Goal: Task Accomplishment & Management: Manage account settings

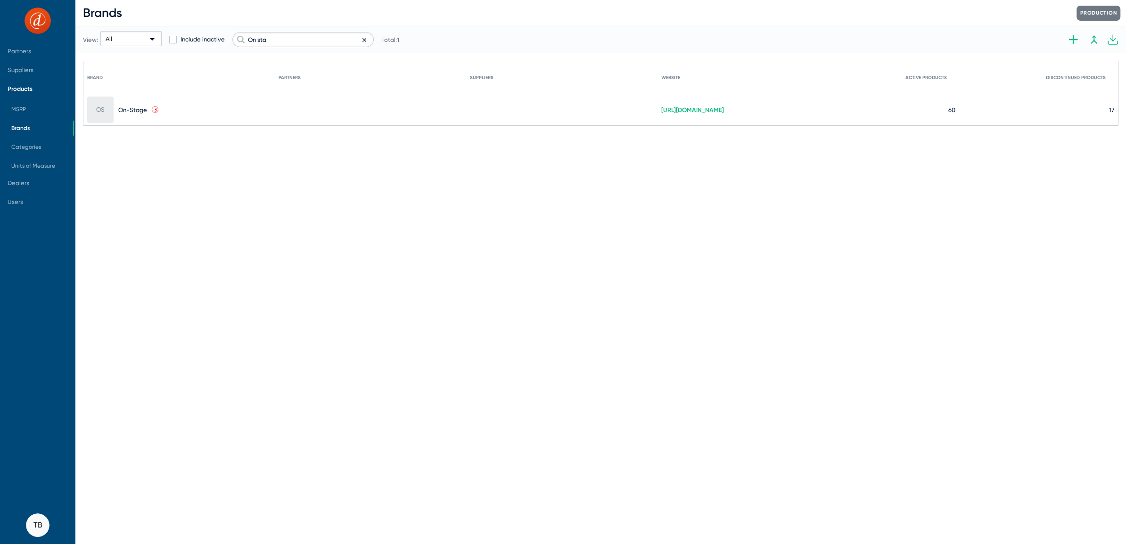
click at [365, 43] on mat-icon at bounding box center [368, 39] width 11 height 14
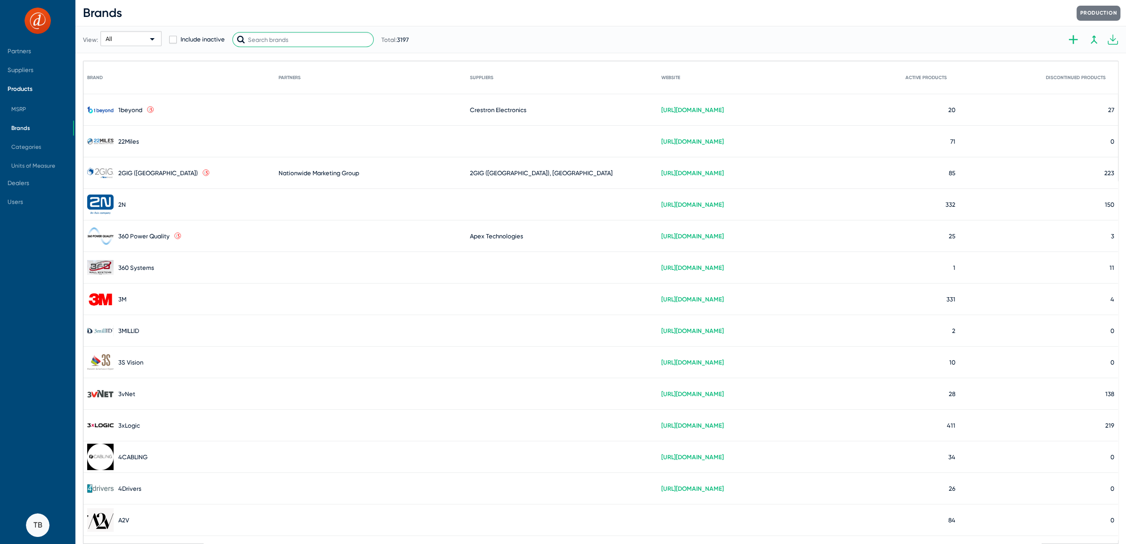
click at [313, 43] on input "text" at bounding box center [302, 39] width 141 height 15
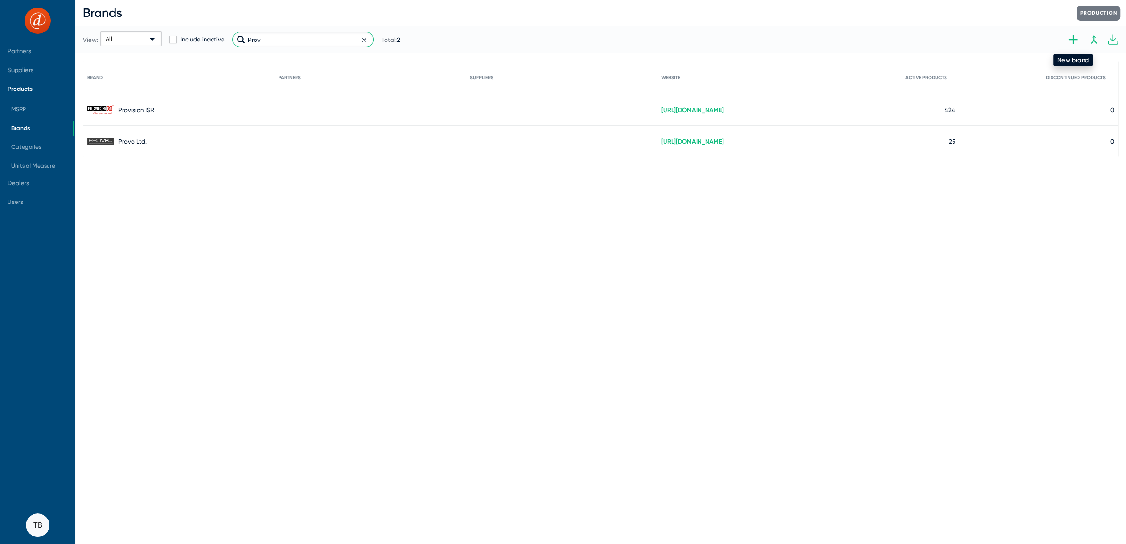
type input "Prov"
click at [1072, 40] on icon at bounding box center [1073, 39] width 15 height 15
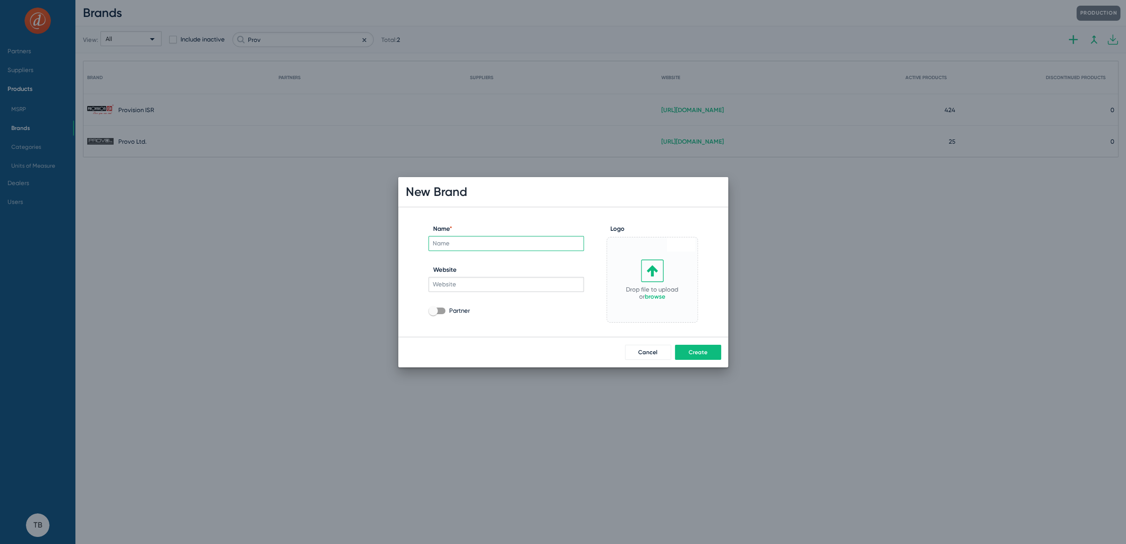
click at [469, 247] on input "Name *" at bounding box center [507, 243] width 156 height 15
type input "Provider Series"
click at [445, 286] on input "Website" at bounding box center [507, 284] width 156 height 15
paste input "[URL][DOMAIN_NAME]"
type input "[URL][DOMAIN_NAME]"
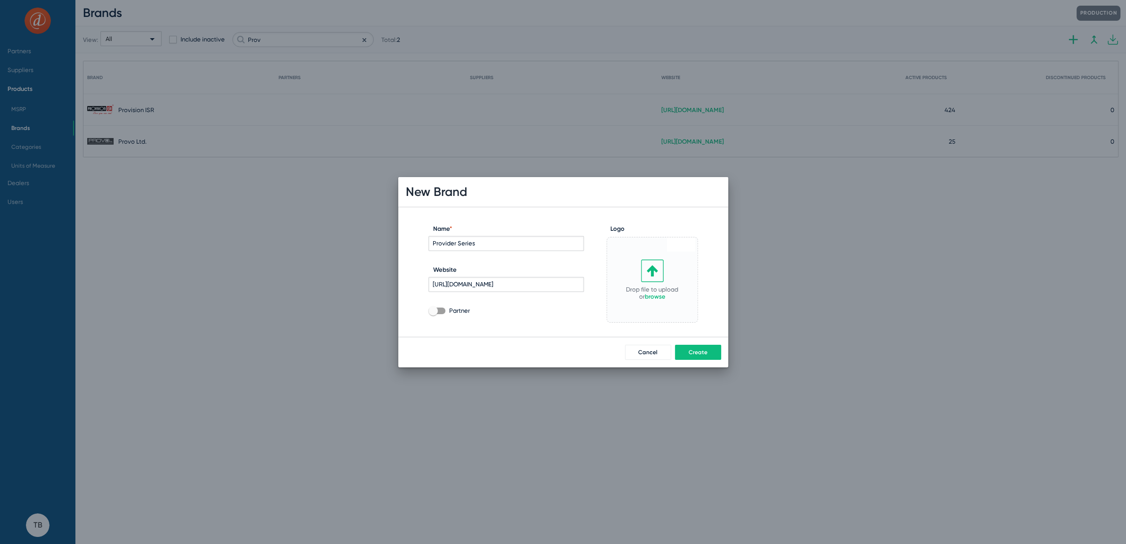
click at [432, 314] on span at bounding box center [433, 310] width 9 height 9
click at [433, 314] on input "Partner" at bounding box center [433, 314] width 0 height 0
checkbox input "true"
click at [650, 296] on link "browse" at bounding box center [655, 296] width 21 height 7
click at [691, 353] on span "Create" at bounding box center [698, 352] width 19 height 7
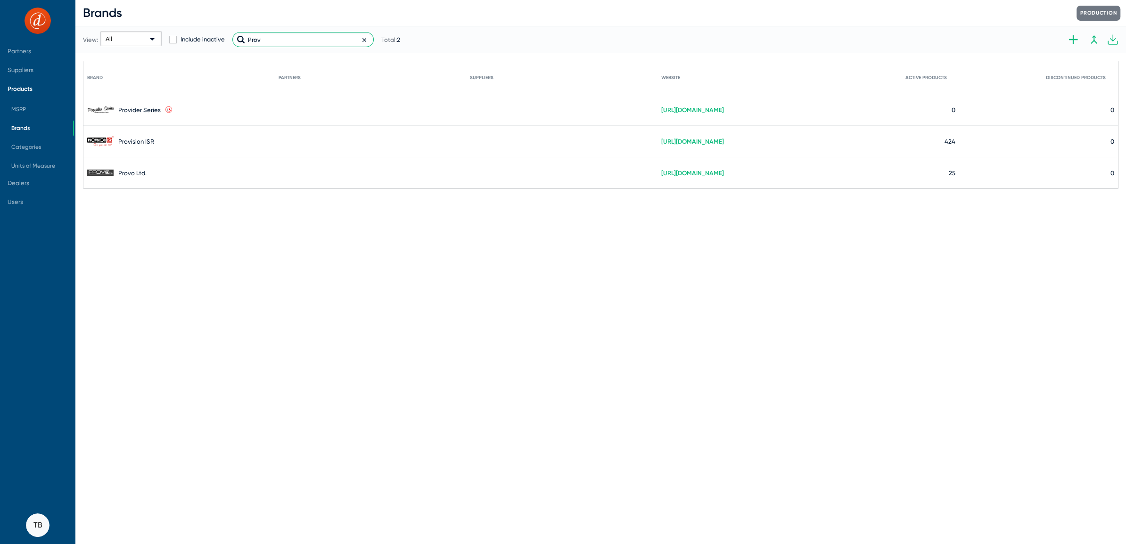
drag, startPoint x: 284, startPoint y: 37, endPoint x: 129, endPoint y: 4, distance: 158.6
click at [129, 4] on div "Brands Production View: All Include inactive Prov Total: 2 Brand Partners Suppl…" at bounding box center [600, 94] width 1051 height 189
drag, startPoint x: 294, startPoint y: 37, endPoint x: 114, endPoint y: 10, distance: 182.0
click at [127, 13] on div "Brands Production View: All Include inactive Prov Total: 2 Brand Partners Suppl…" at bounding box center [600, 94] width 1051 height 189
click at [167, 113] on icon at bounding box center [167, 110] width 8 height 8
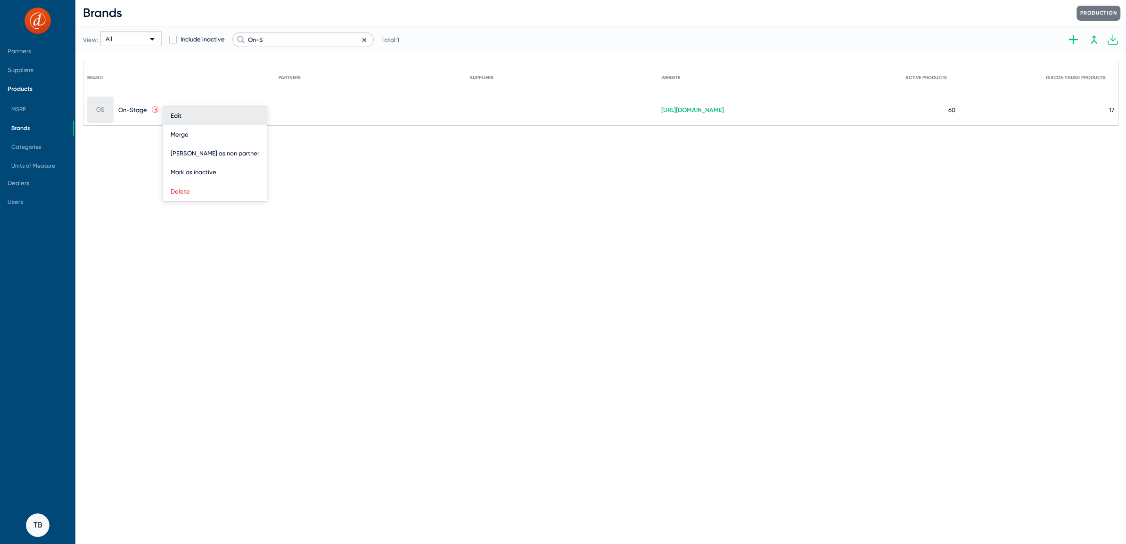
click at [179, 113] on button "Edit" at bounding box center [215, 116] width 104 height 19
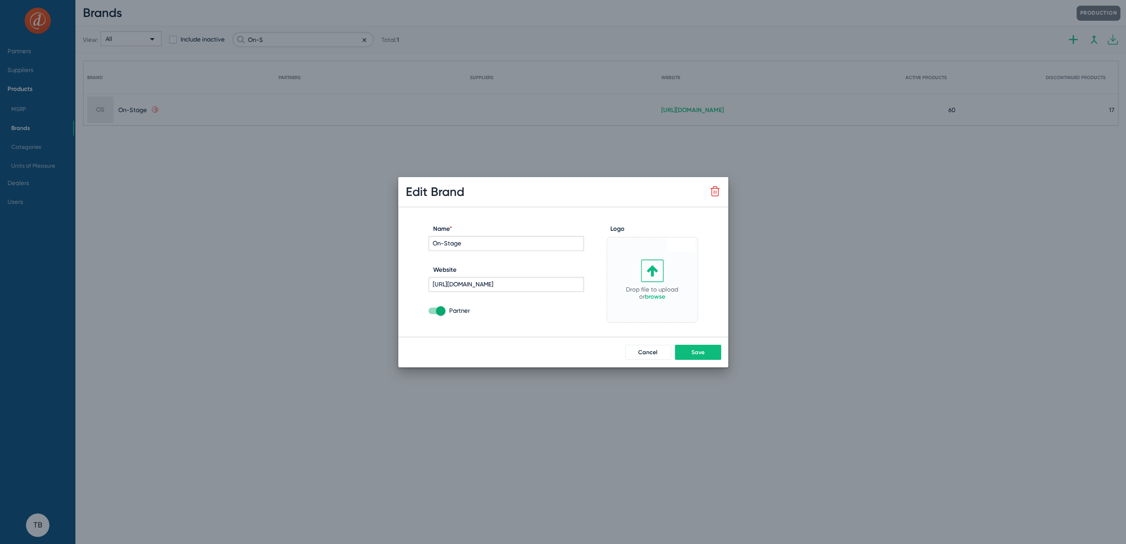
click at [651, 290] on span "Drop file to upload" at bounding box center [652, 289] width 52 height 7
click at [696, 351] on span "Save" at bounding box center [698, 352] width 13 height 7
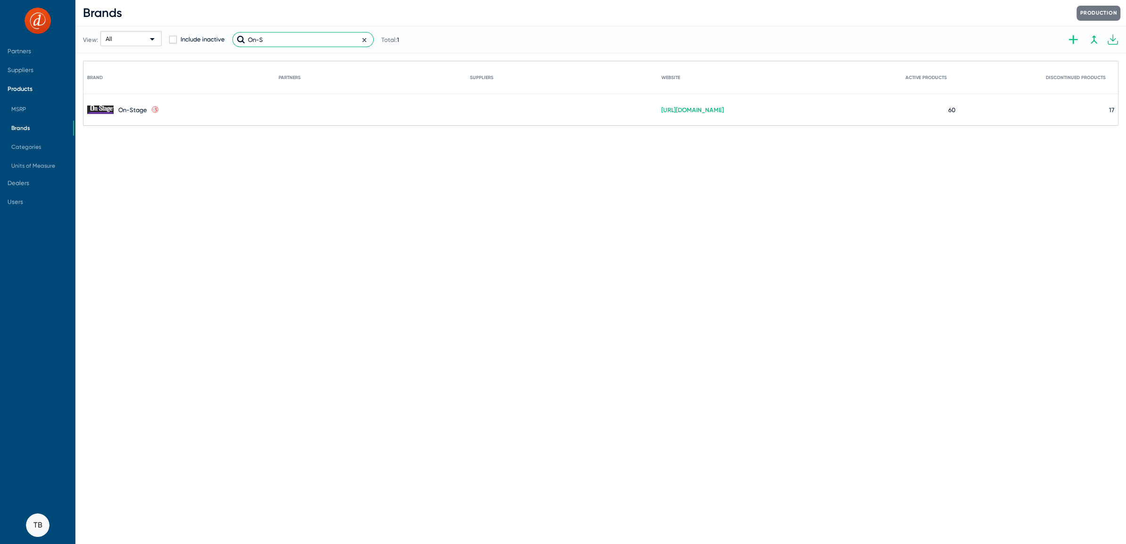
drag, startPoint x: 278, startPoint y: 43, endPoint x: 43, endPoint y: 18, distance: 236.6
click at [71, 18] on mat-sidenav-container "Partners Suppliers Products MSRP Brands Categories Units of Measure Dealers Use…" at bounding box center [563, 272] width 1126 height 544
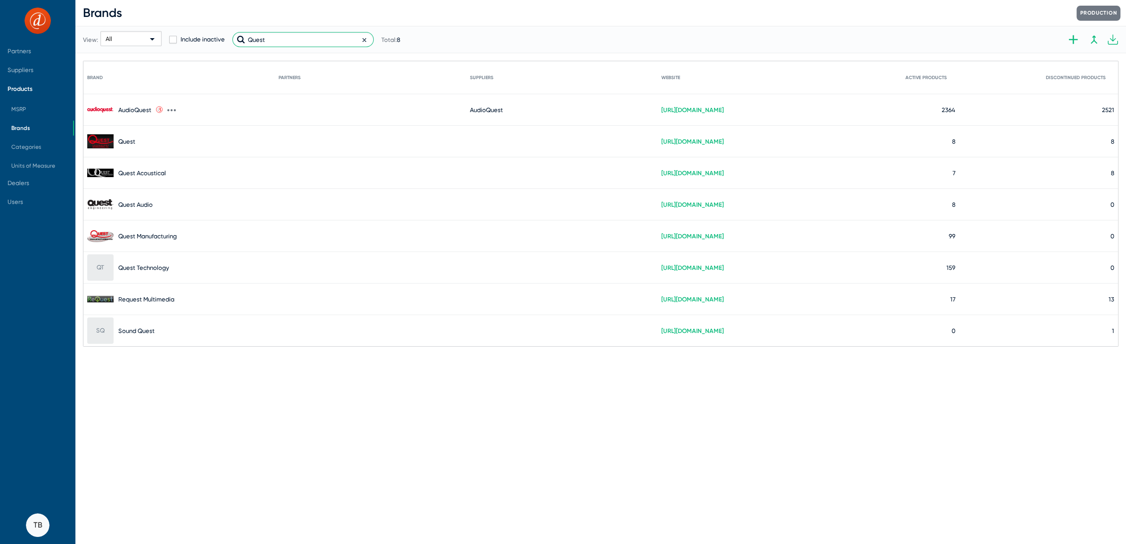
type input "Quest"
click at [89, 144] on img at bounding box center [100, 141] width 26 height 15
click at [110, 141] on img at bounding box center [100, 141] width 26 height 15
click at [1072, 41] on icon at bounding box center [1073, 39] width 15 height 15
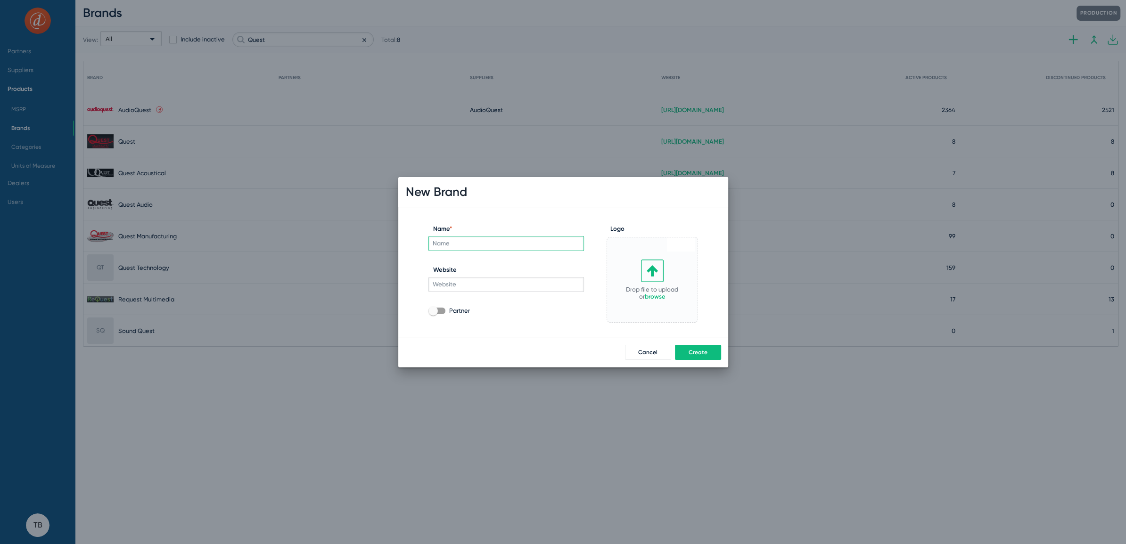
click at [453, 243] on input "Name *" at bounding box center [507, 243] width 156 height 15
type input "Quest Commercial"
click at [471, 289] on input "Website" at bounding box center [507, 284] width 156 height 15
click at [435, 313] on span at bounding box center [433, 310] width 9 height 9
click at [433, 314] on input "Partner" at bounding box center [433, 314] width 0 height 0
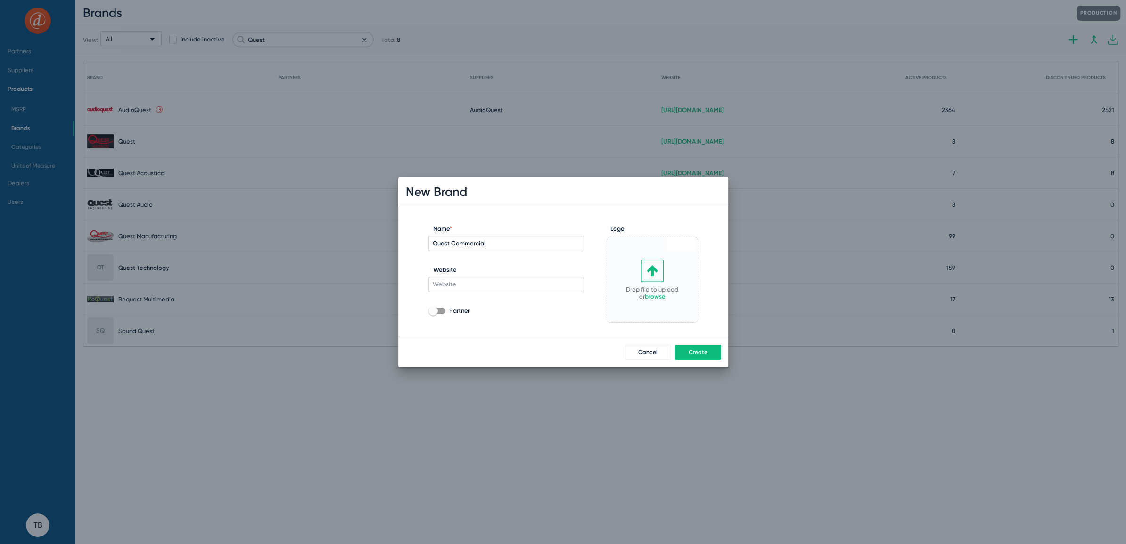
checkbox input "true"
click at [470, 291] on input "Website" at bounding box center [507, 284] width 156 height 15
paste input "[URL][DOMAIN_NAME]"
type input "[URL][DOMAIN_NAME]"
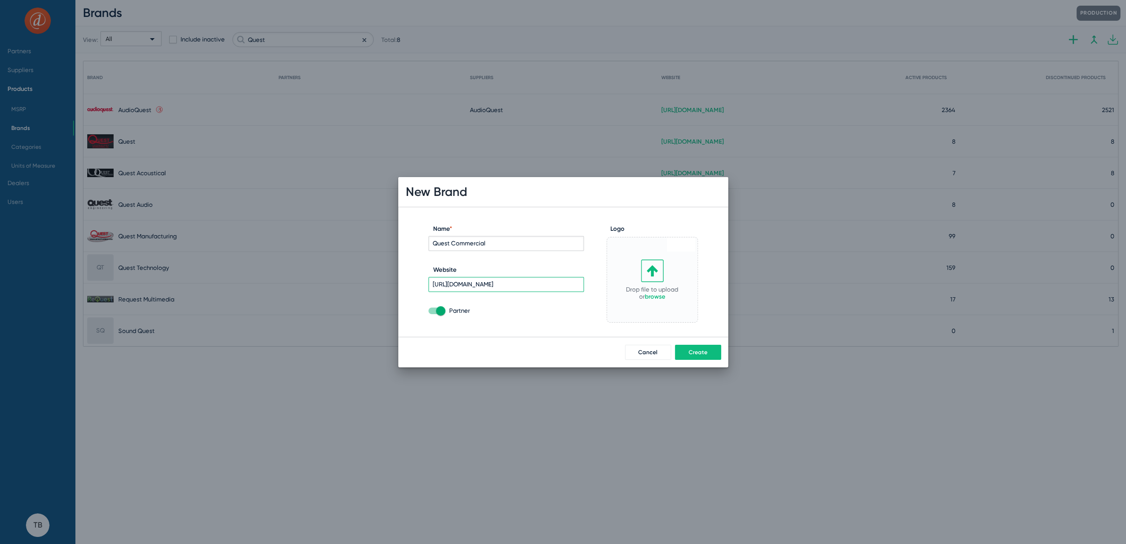
scroll to position [0, 0]
click at [658, 303] on div "Drop file to upload or browse" at bounding box center [652, 280] width 91 height 85
click at [646, 354] on span "Cancel" at bounding box center [647, 352] width 19 height 7
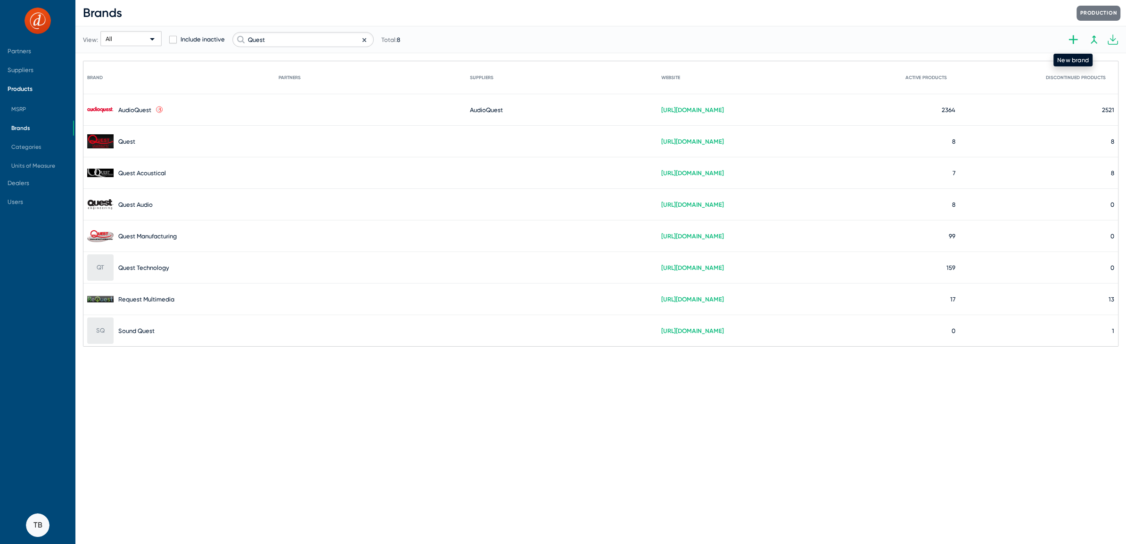
click at [1077, 38] on icon at bounding box center [1073, 39] width 15 height 15
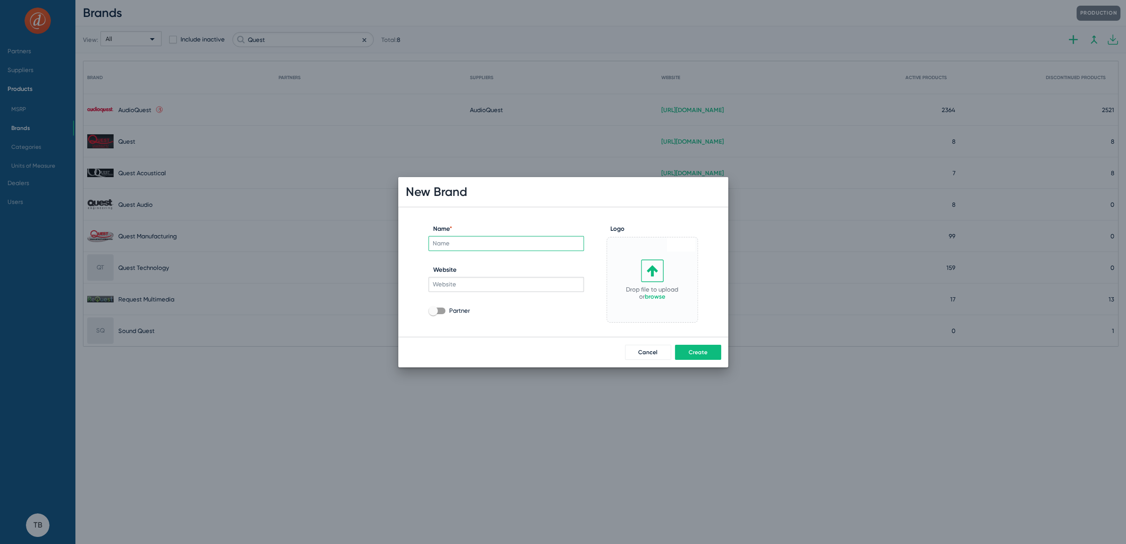
click at [477, 239] on input "Name *" at bounding box center [507, 243] width 156 height 15
type input "Quest Commercial"
click at [462, 286] on input "Website" at bounding box center [507, 284] width 156 height 15
paste input "[URL][DOMAIN_NAME]"
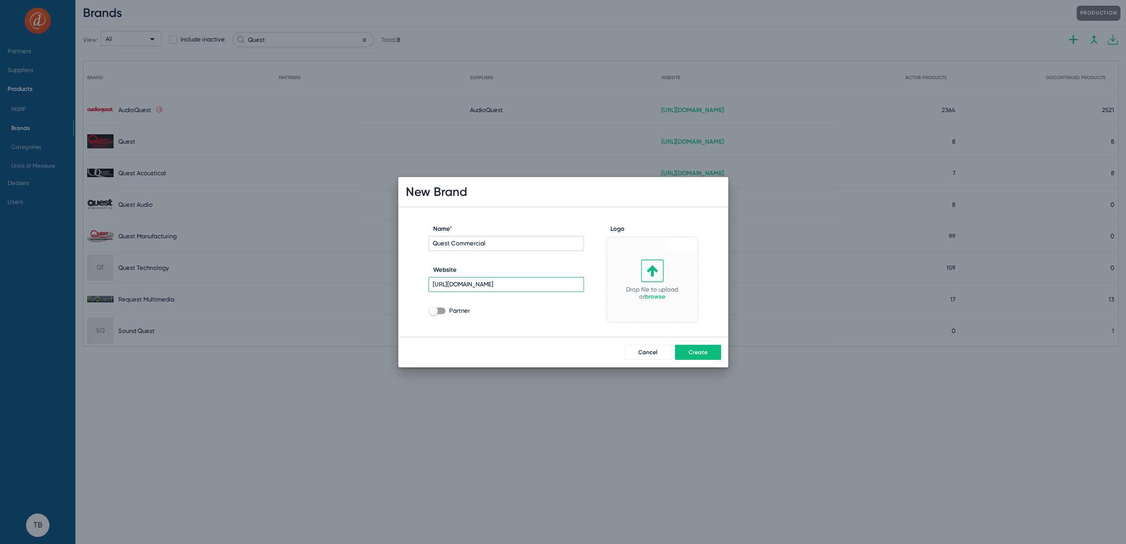
scroll to position [0, 63]
type input "[URL][DOMAIN_NAME]"
click at [440, 313] on span at bounding box center [437, 311] width 17 height 7
click at [433, 314] on input "Partner" at bounding box center [433, 314] width 0 height 0
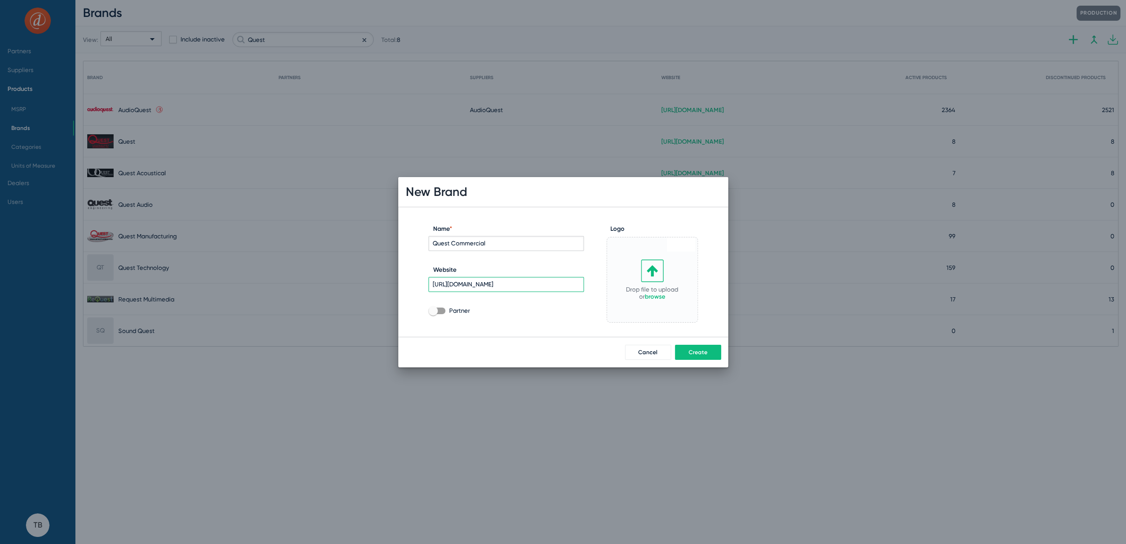
checkbox input "true"
click at [708, 354] on button "Create" at bounding box center [698, 352] width 46 height 15
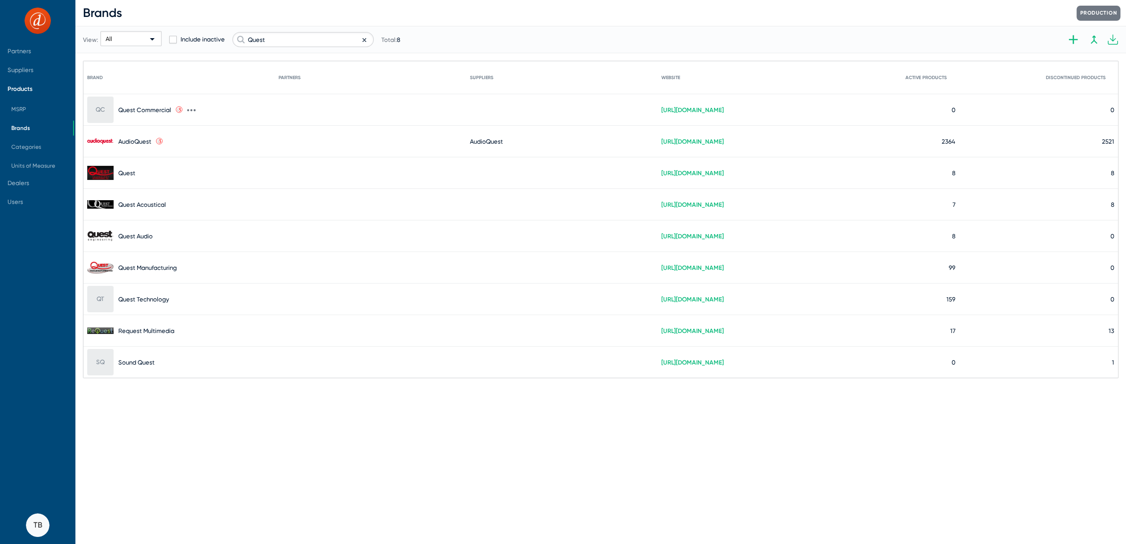
click at [191, 108] on icon at bounding box center [191, 110] width 8 height 8
click at [213, 114] on button "Edit" at bounding box center [239, 116] width 104 height 19
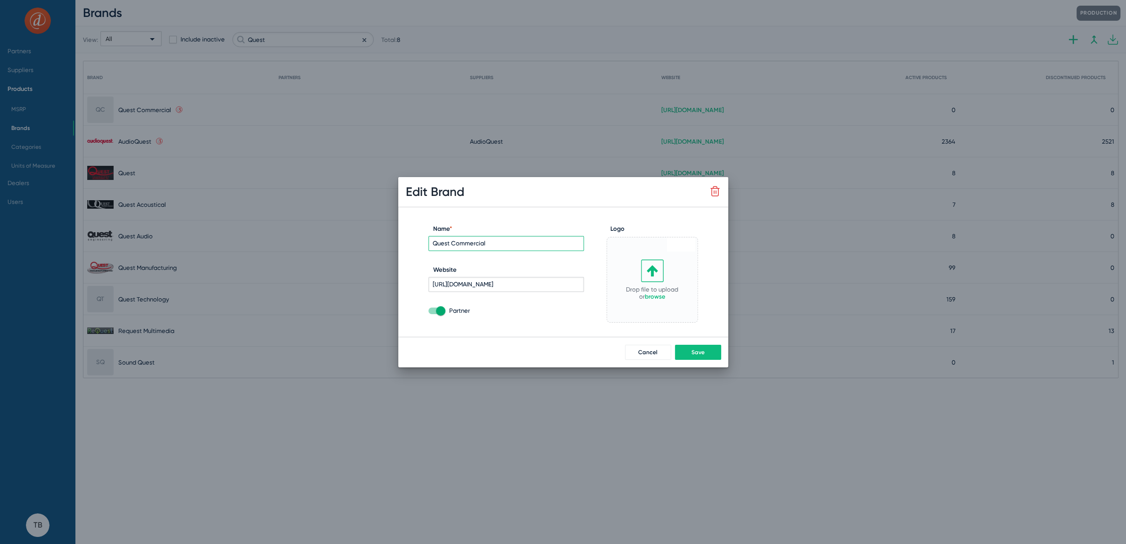
click at [659, 296] on link "browse" at bounding box center [655, 296] width 21 height 7
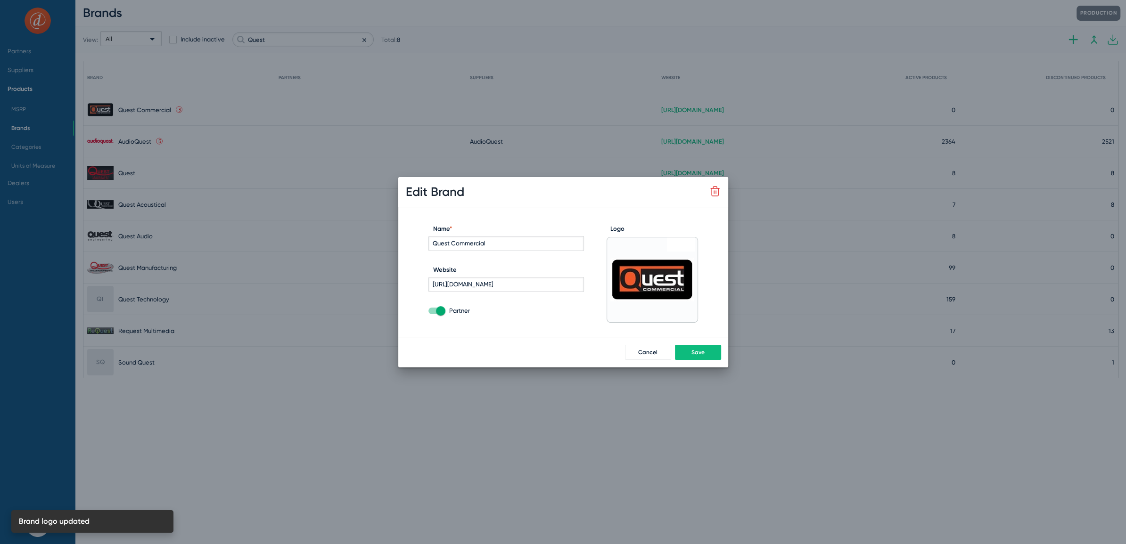
click at [703, 351] on span "Save" at bounding box center [698, 352] width 13 height 7
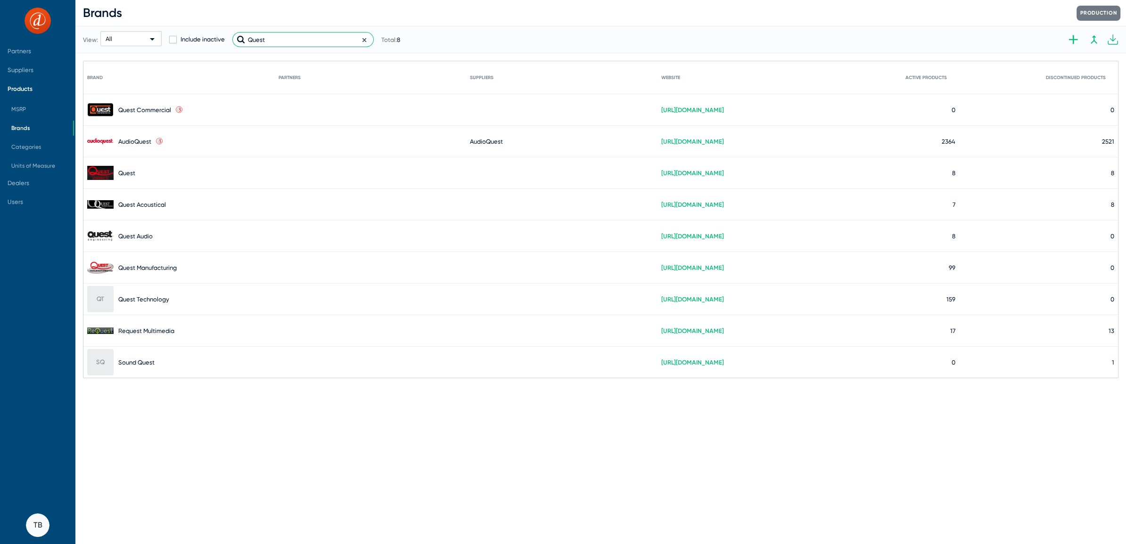
drag, startPoint x: 290, startPoint y: 41, endPoint x: 17, endPoint y: -2, distance: 276.3
click at [17, 0] on html "Partners Suppliers Products MSRP Brands Categories Units of Measure Dealers Use…" at bounding box center [563, 272] width 1126 height 544
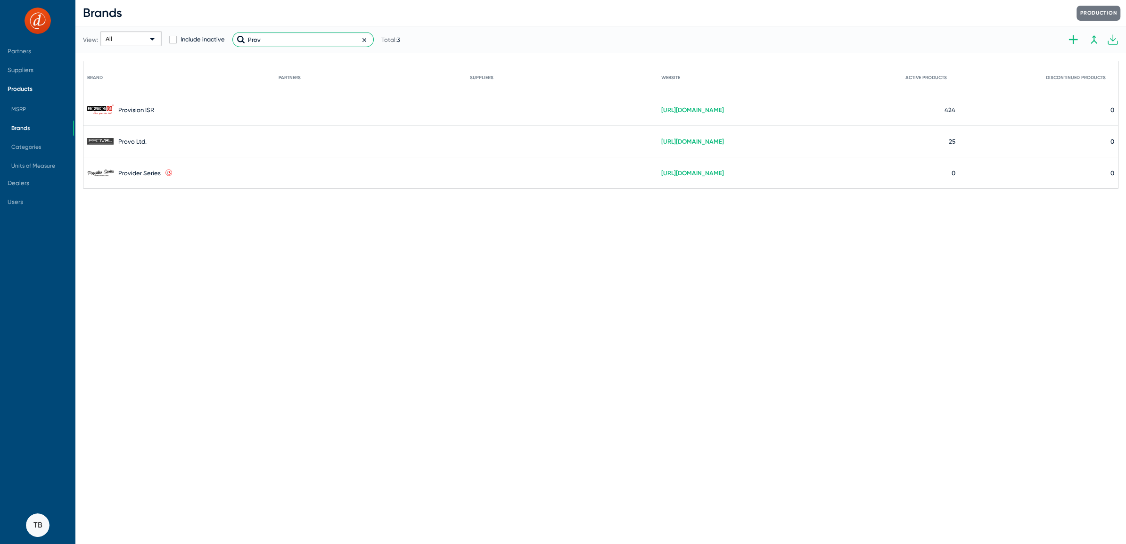
click at [260, 39] on input "Prov" at bounding box center [302, 39] width 141 height 15
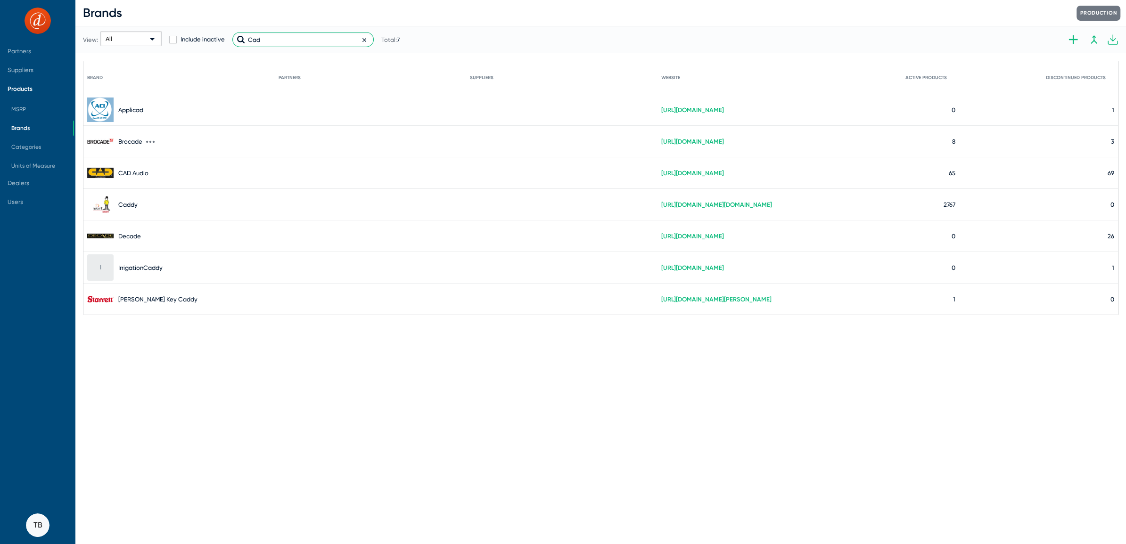
type input "Cad"
click at [19, 92] on span "Products" at bounding box center [36, 88] width 73 height 19
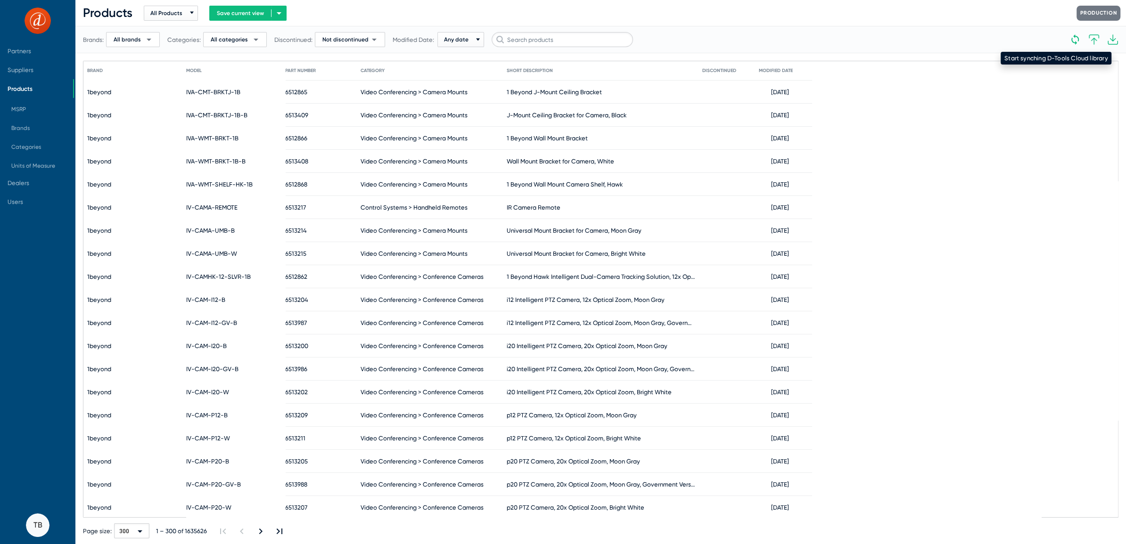
click at [1075, 39] on icon at bounding box center [1075, 39] width 11 height 11
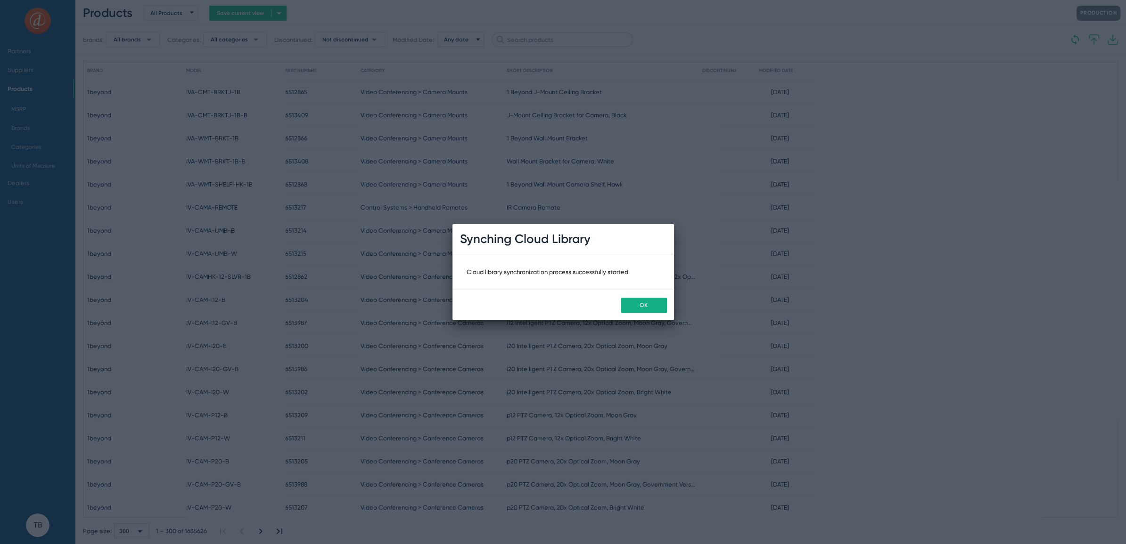
click at [643, 315] on div "OK" at bounding box center [564, 305] width 222 height 31
click at [642, 303] on span "OK" at bounding box center [644, 305] width 8 height 7
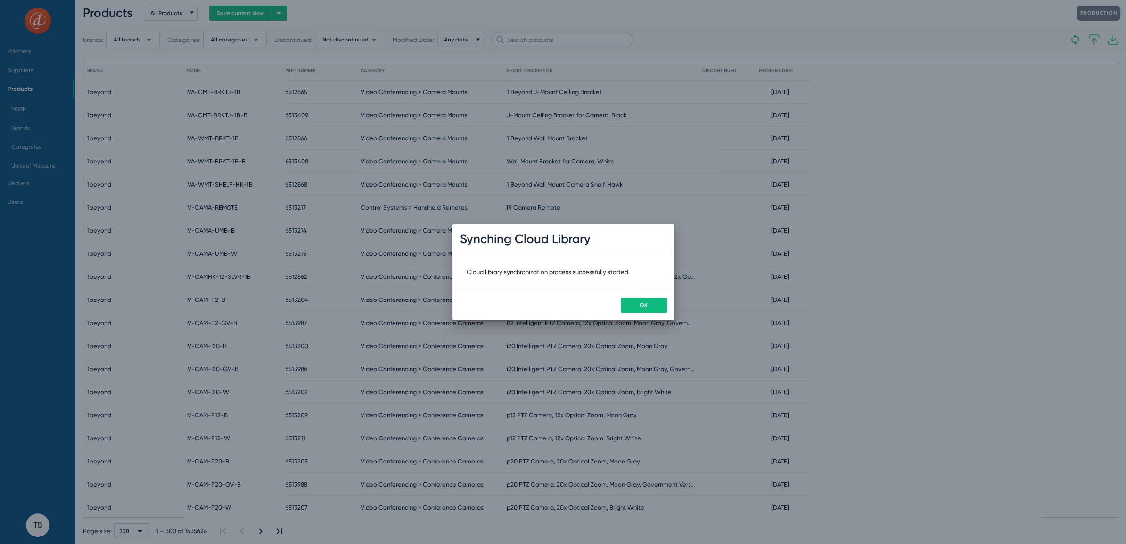
click at [638, 303] on button "OK" at bounding box center [644, 305] width 46 height 15
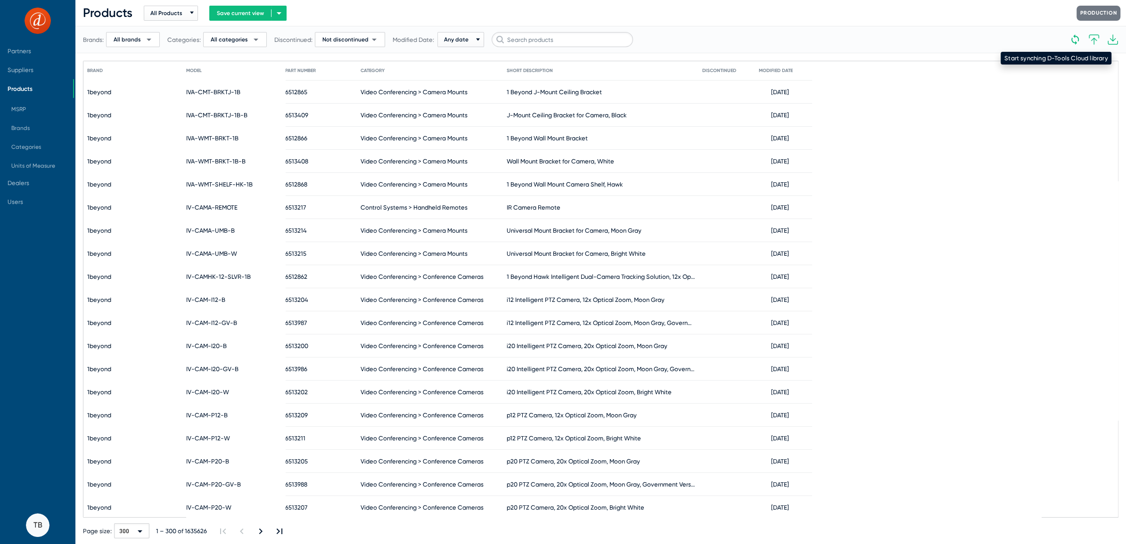
click at [1077, 40] on icon at bounding box center [1075, 39] width 11 height 11
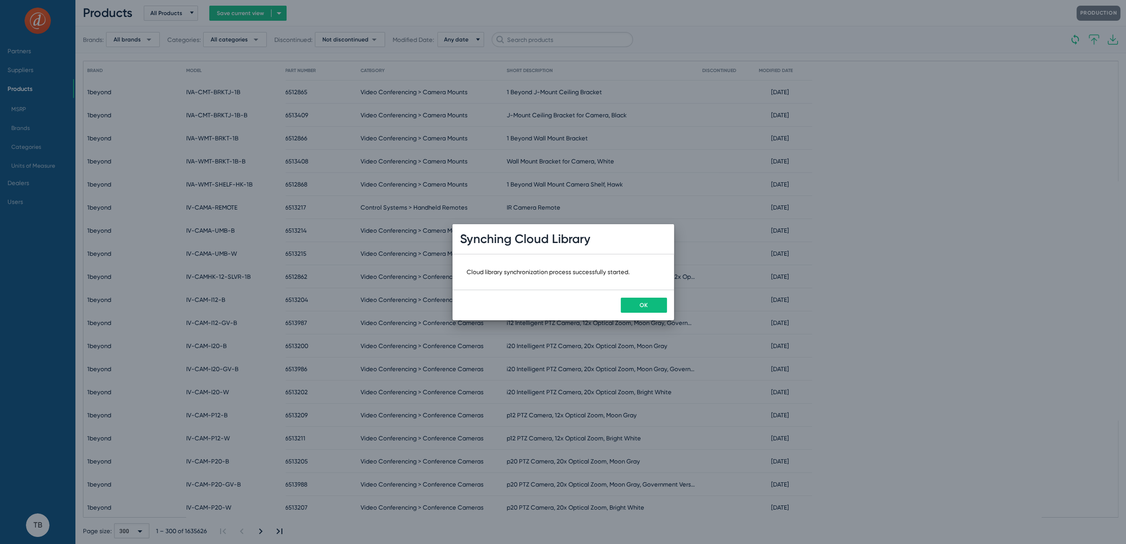
click at [622, 305] on button "OK" at bounding box center [644, 305] width 46 height 15
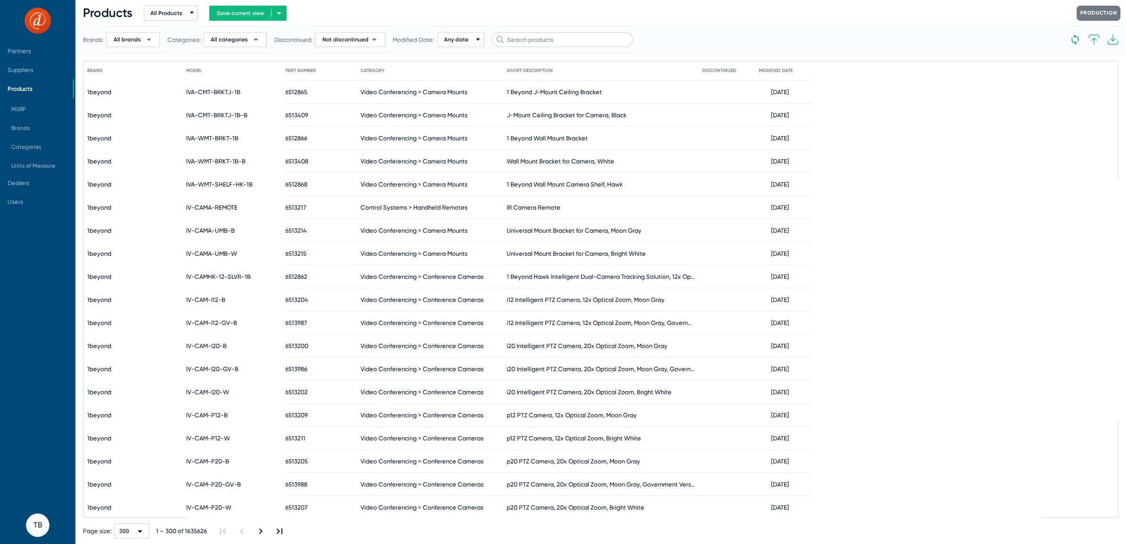
click at [23, 91] on span "Products" at bounding box center [20, 88] width 25 height 7
click at [23, 126] on span "Brands" at bounding box center [20, 128] width 18 height 7
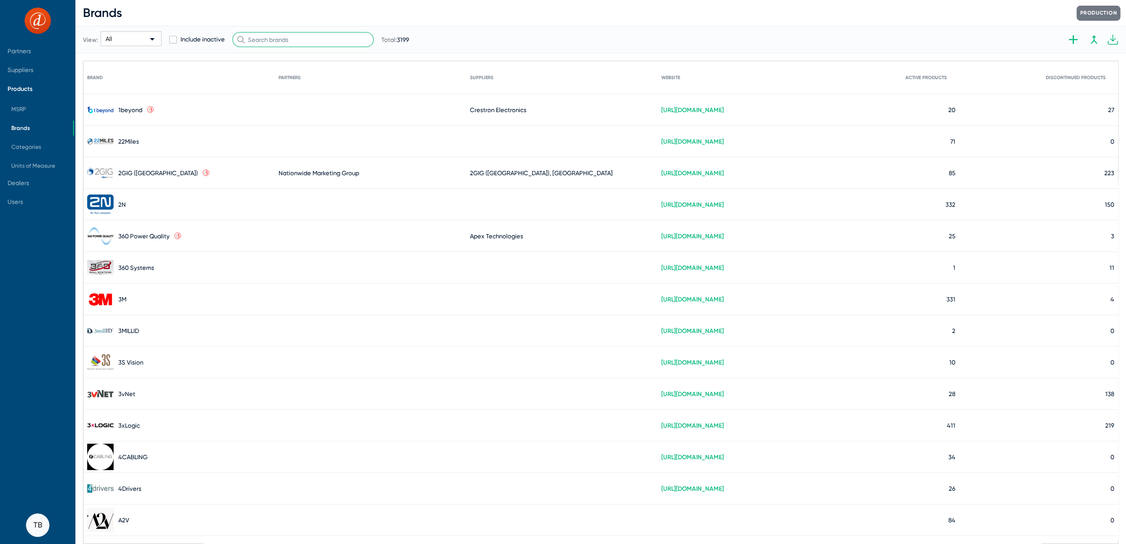
click at [279, 37] on input "text" at bounding box center [302, 39] width 141 height 15
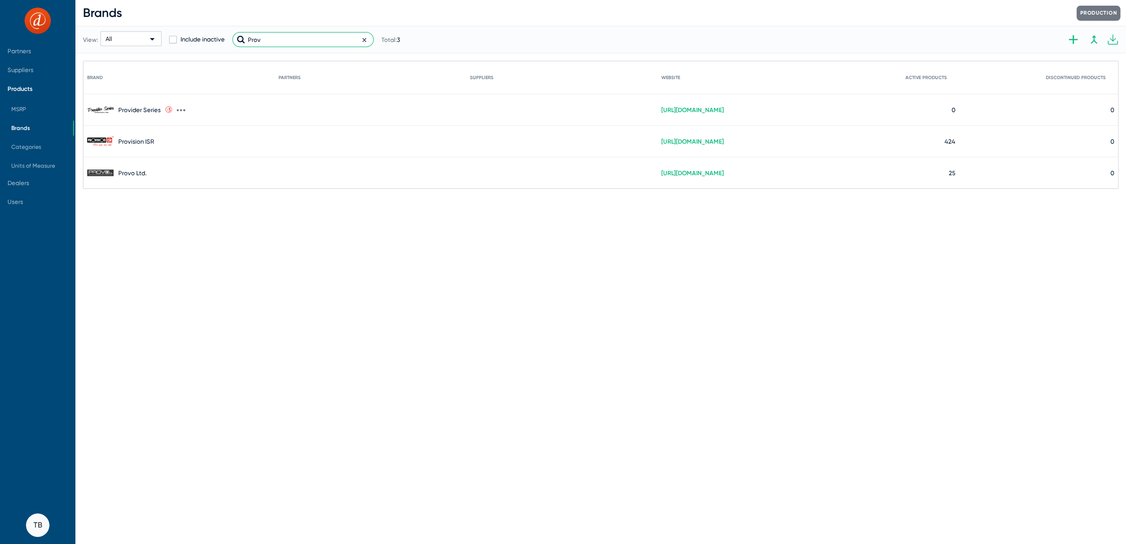
type input "Prov"
click at [177, 111] on icon at bounding box center [181, 110] width 8 height 8
click at [636, 42] on div at bounding box center [563, 272] width 1126 height 544
click at [25, 93] on span "Products" at bounding box center [36, 88] width 73 height 19
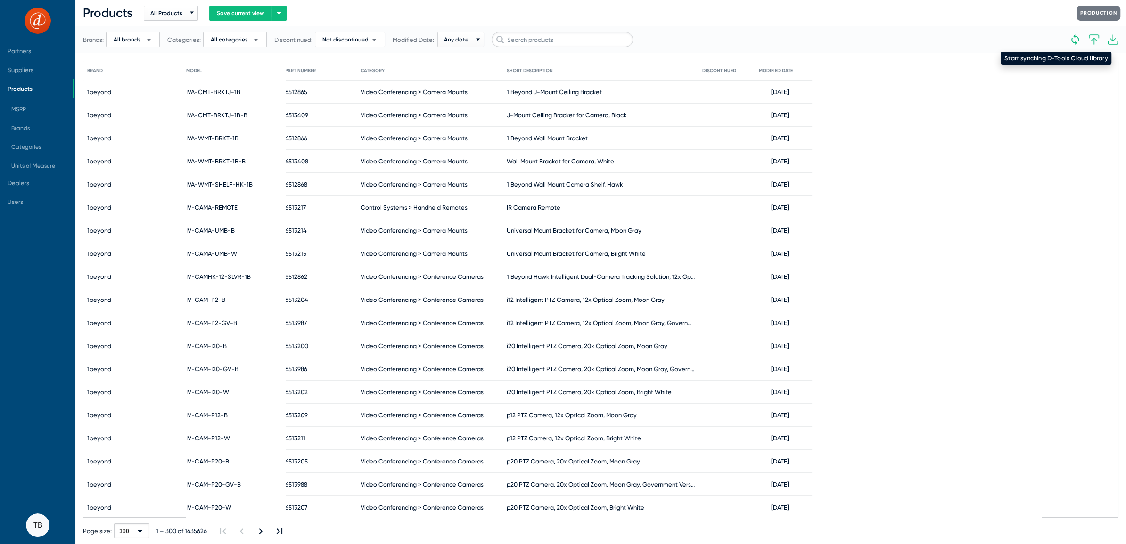
click at [1075, 39] on icon at bounding box center [1075, 39] width 11 height 11
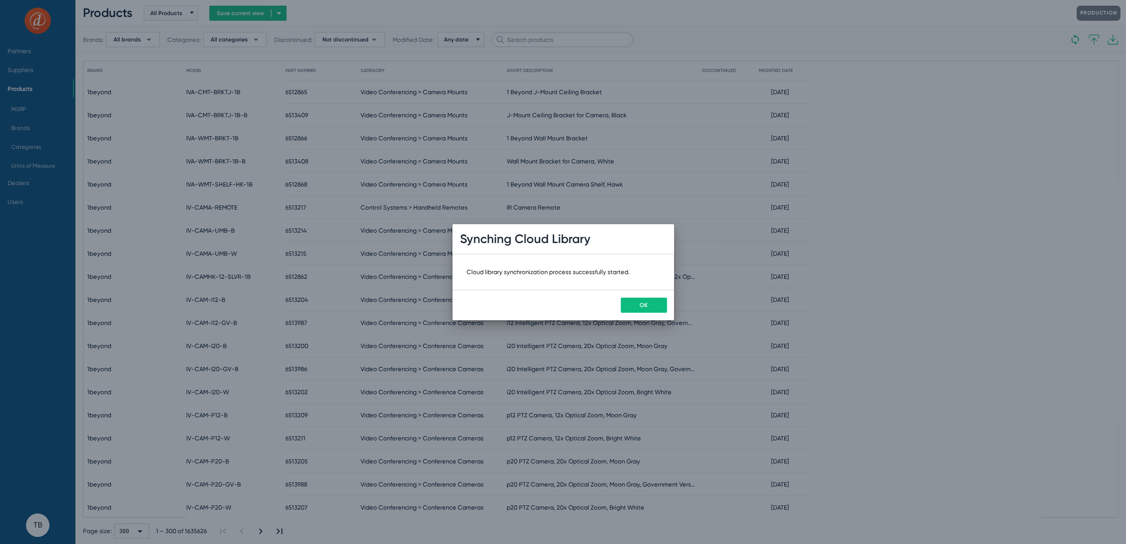
click at [641, 295] on div "OK" at bounding box center [564, 305] width 222 height 31
click at [640, 301] on button "OK" at bounding box center [644, 305] width 46 height 15
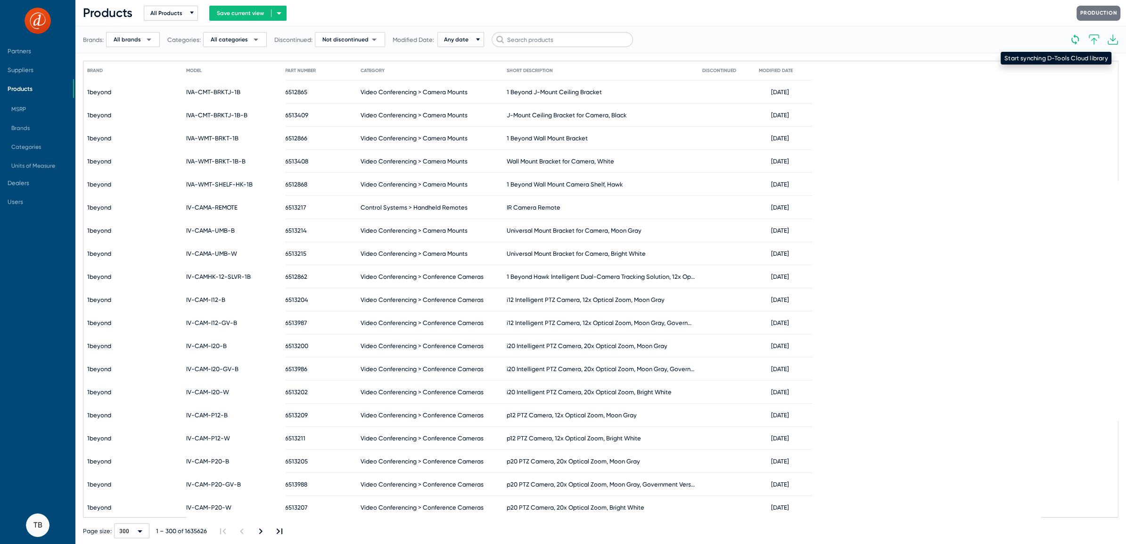
click at [1077, 38] on icon at bounding box center [1076, 39] width 8 height 10
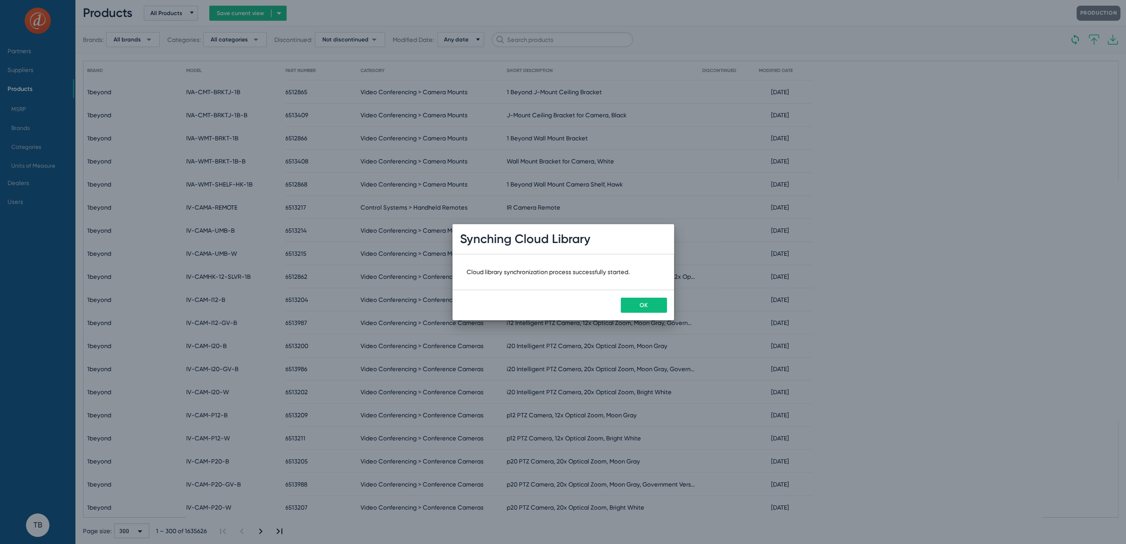
click at [636, 307] on button "OK" at bounding box center [644, 305] width 46 height 15
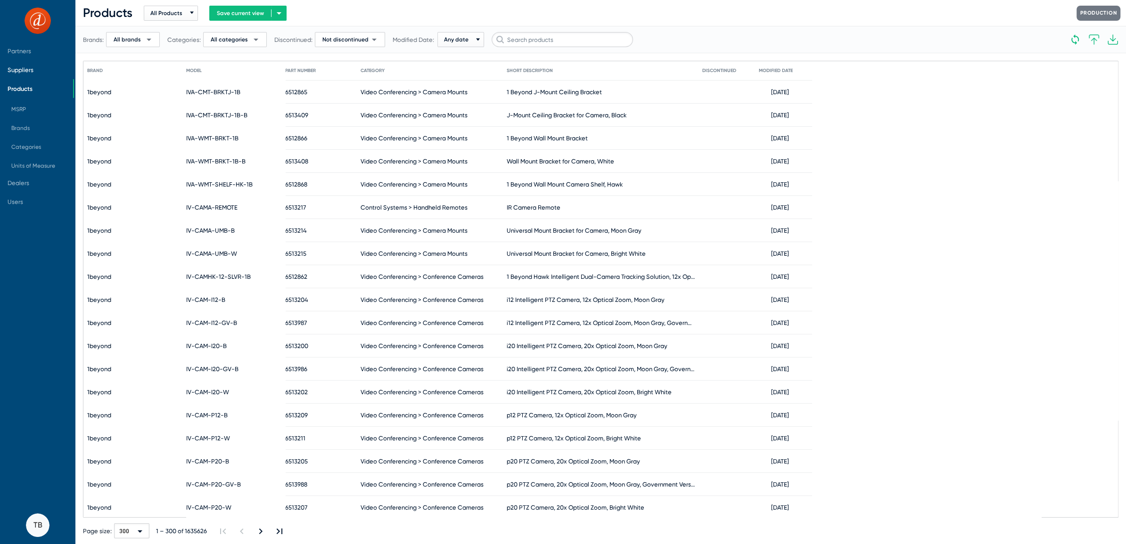
click at [20, 63] on span "Suppliers" at bounding box center [36, 69] width 73 height 19
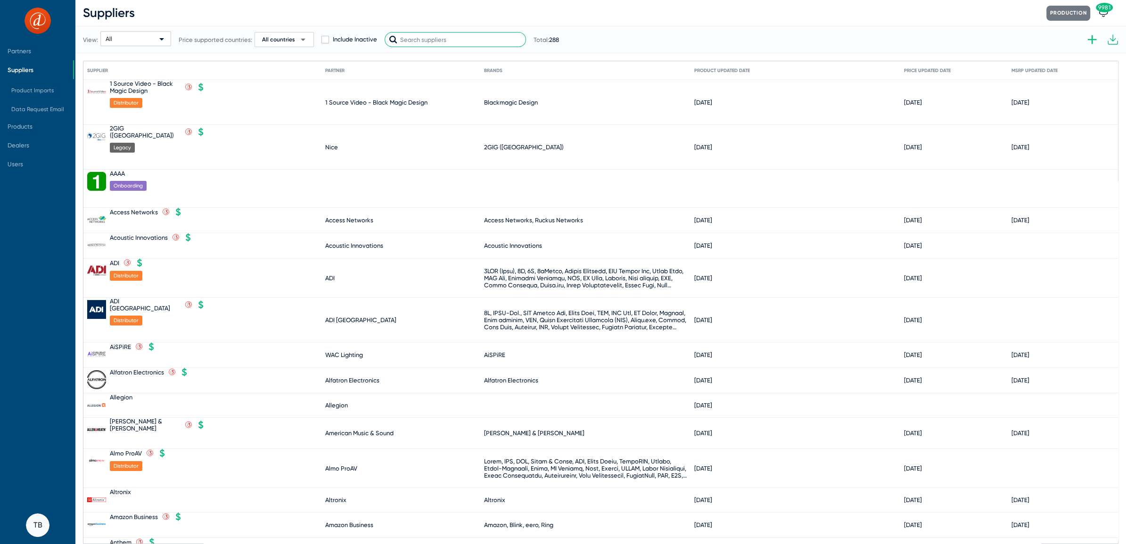
click at [444, 41] on input "text" at bounding box center [455, 39] width 141 height 15
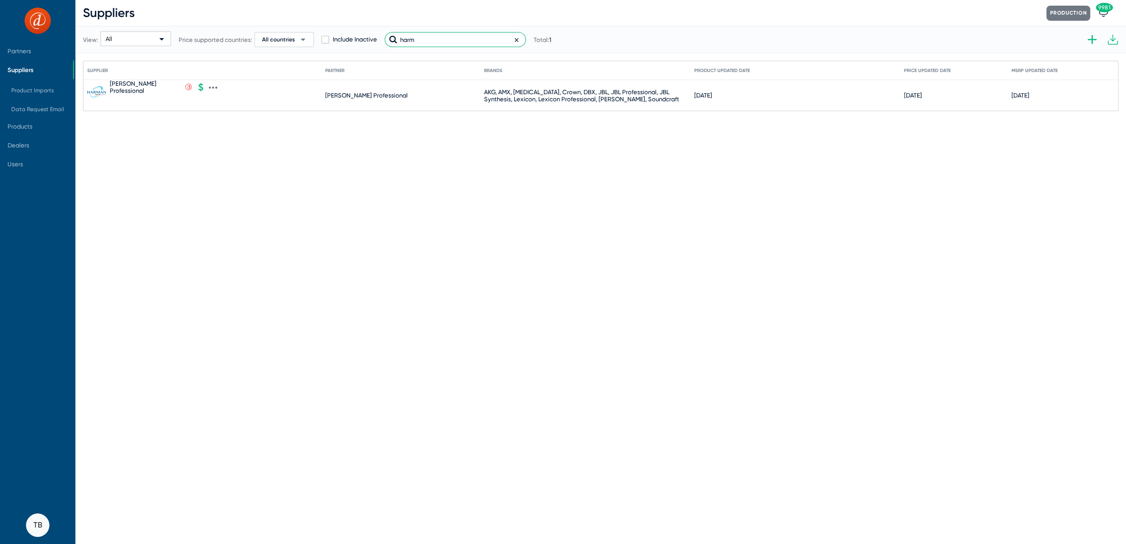
type input "harm"
click at [209, 87] on icon at bounding box center [213, 87] width 8 height 8
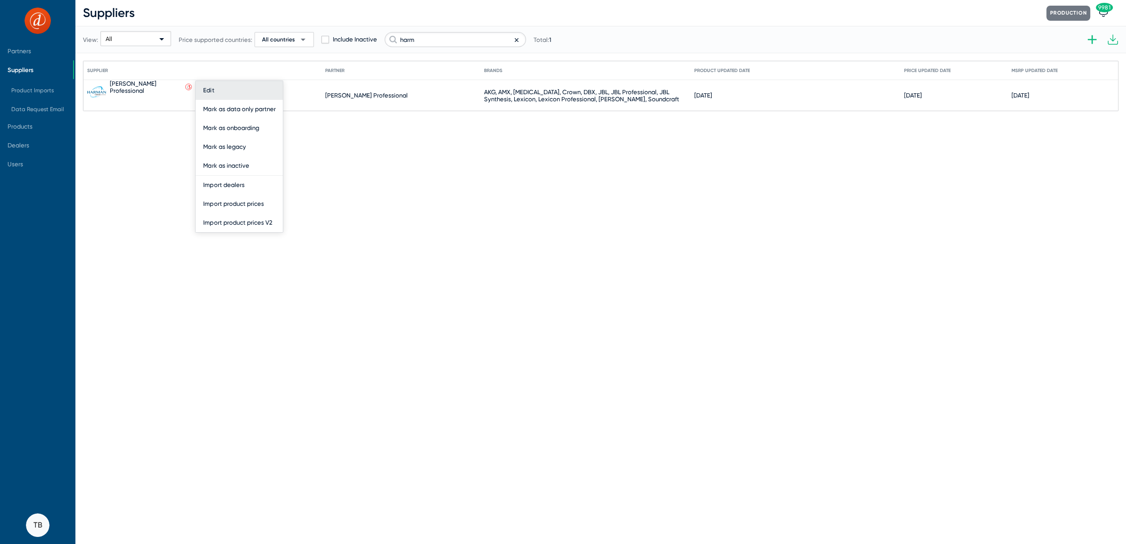
click at [225, 86] on button "Edit" at bounding box center [239, 90] width 87 height 19
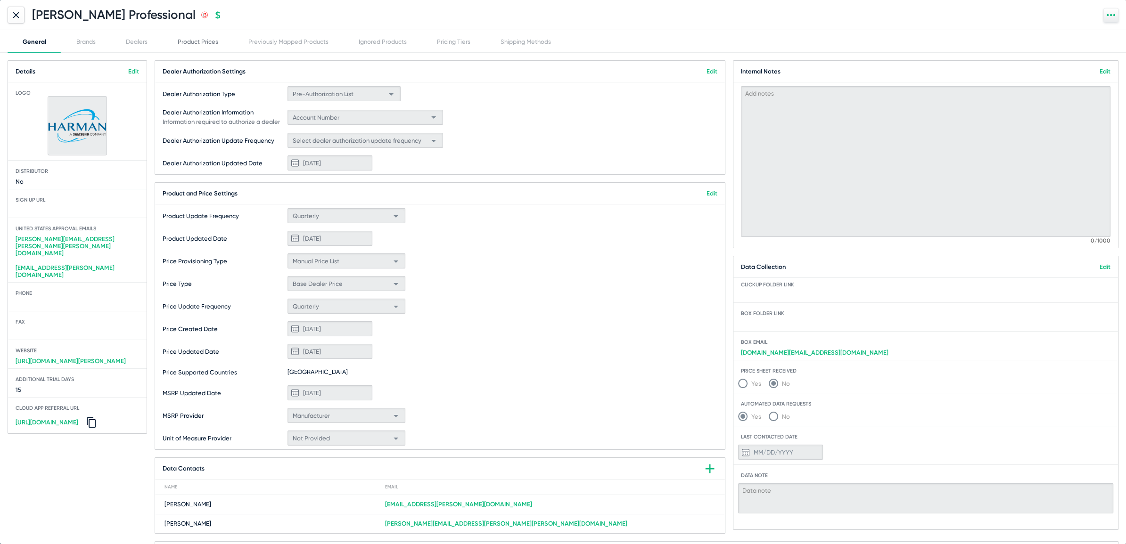
click at [198, 42] on div "Product Prices" at bounding box center [198, 41] width 41 height 7
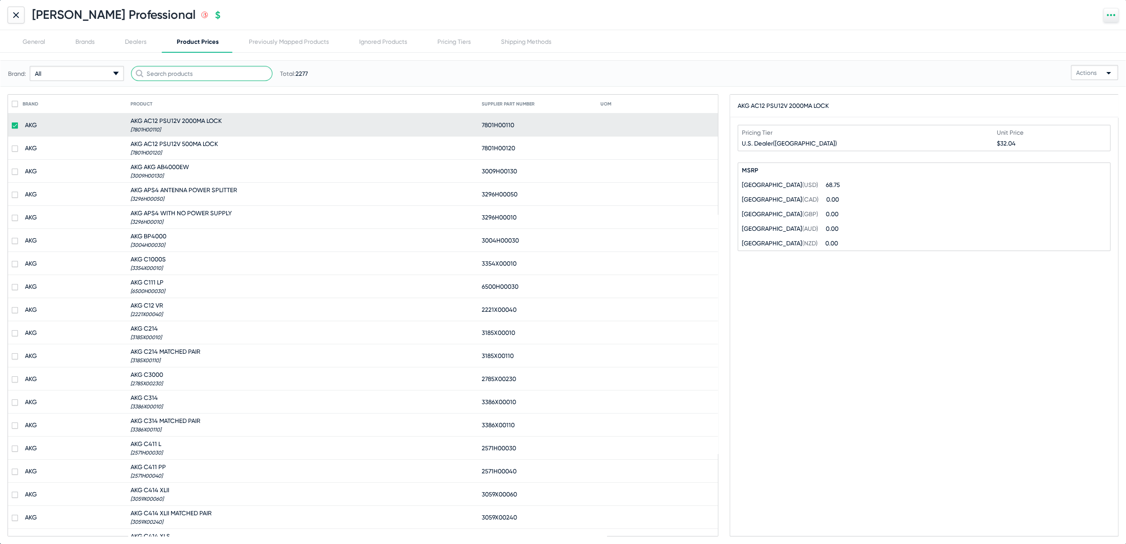
click at [194, 73] on input "text" at bounding box center [201, 73] width 141 height 15
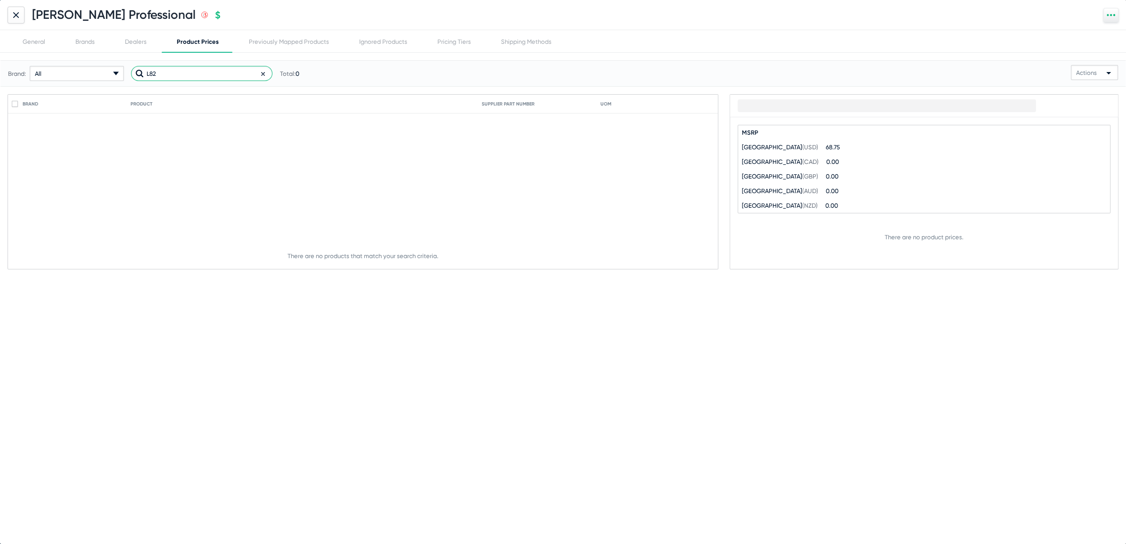
type input "L82"
click at [17, 14] on icon at bounding box center [16, 15] width 6 height 6
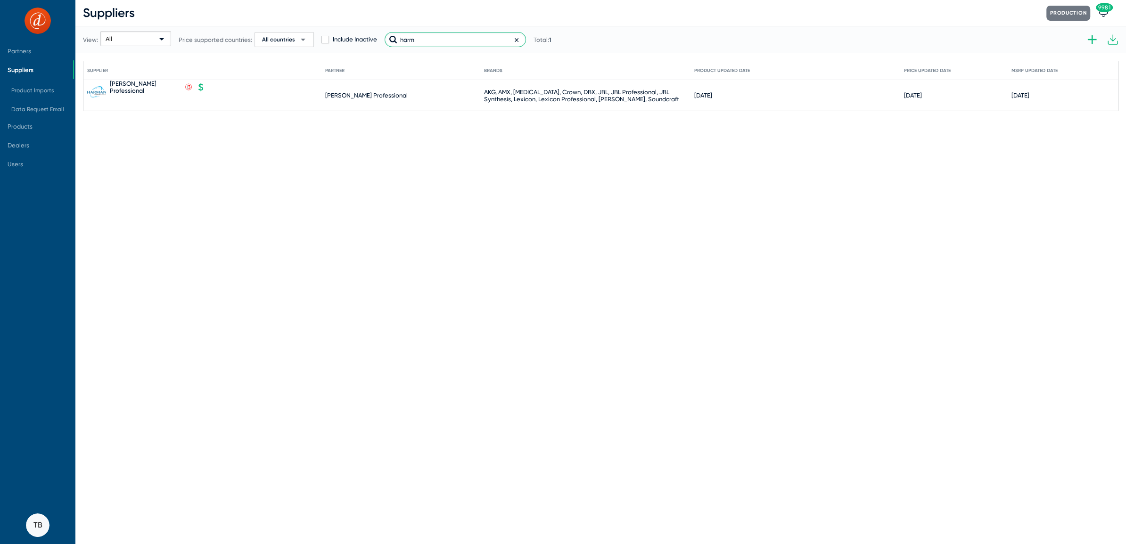
drag, startPoint x: 386, startPoint y: 25, endPoint x: 294, endPoint y: 13, distance: 92.3
click at [294, 13] on div "Suppliers Production 9981 View: All Price supported countries: All countries ar…" at bounding box center [600, 55] width 1051 height 111
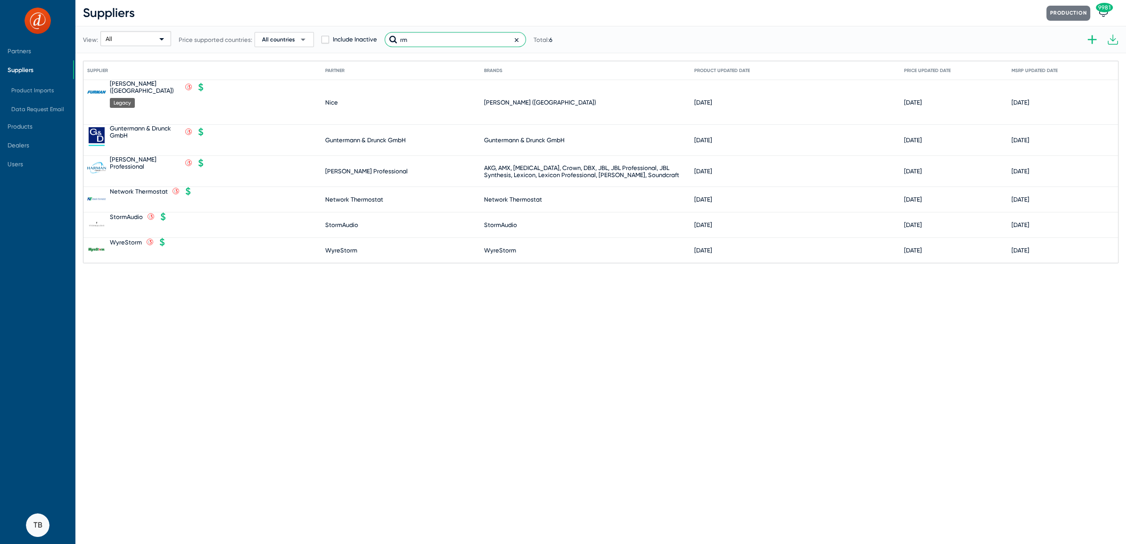
type input "m"
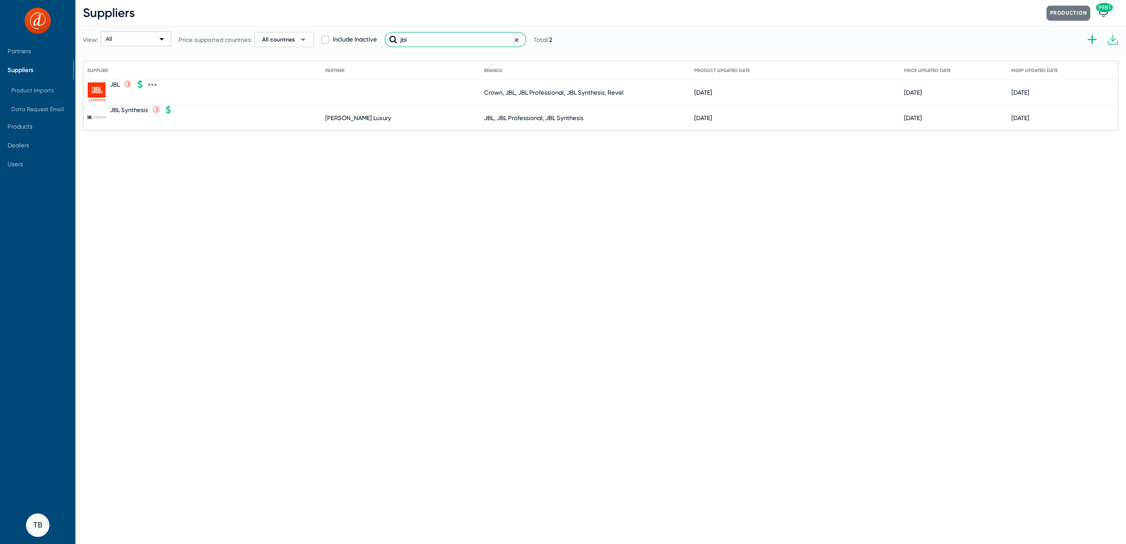
type input "jbl"
click at [148, 82] on icon at bounding box center [152, 85] width 8 height 8
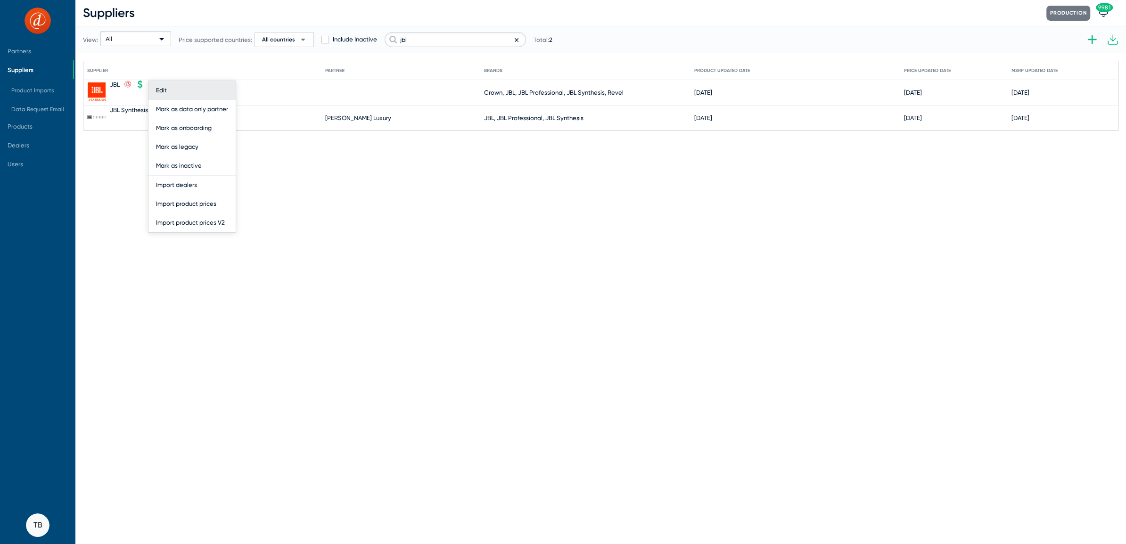
click at [163, 91] on button "Edit" at bounding box center [191, 90] width 87 height 19
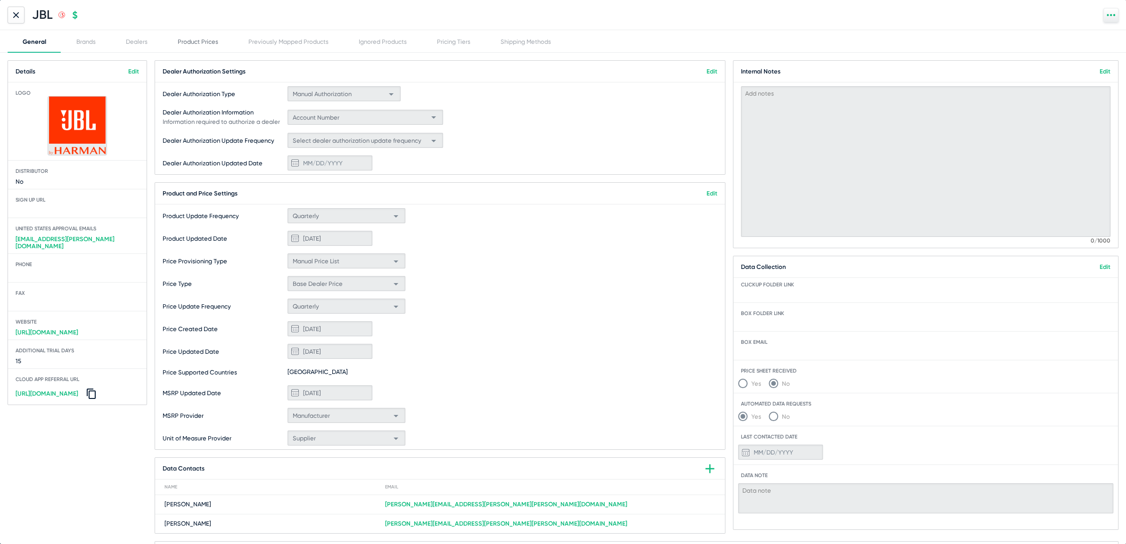
click at [204, 45] on div "Product Prices" at bounding box center [198, 41] width 71 height 23
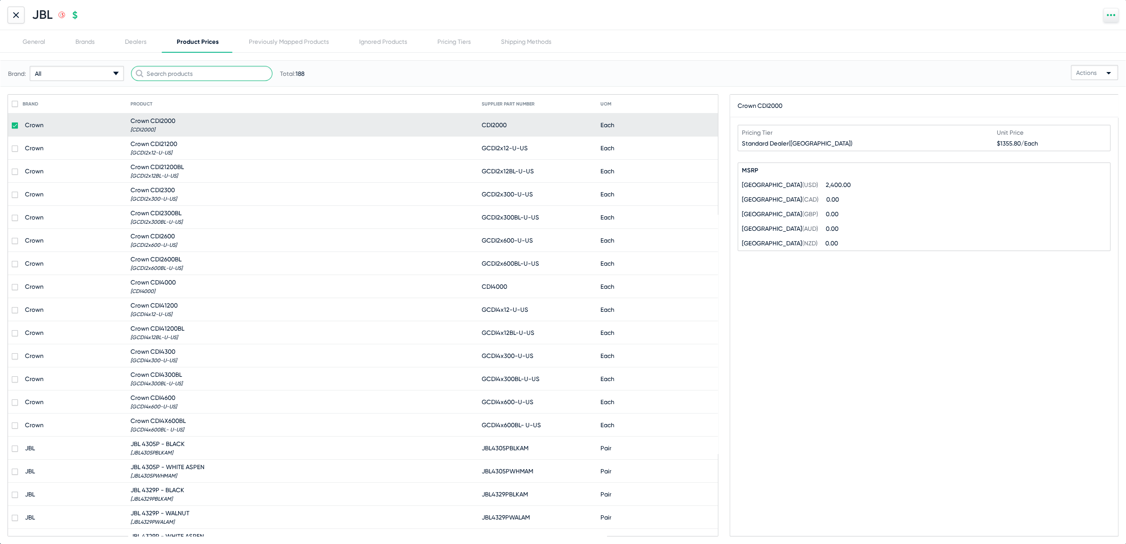
click at [193, 76] on input "text" at bounding box center [201, 73] width 141 height 15
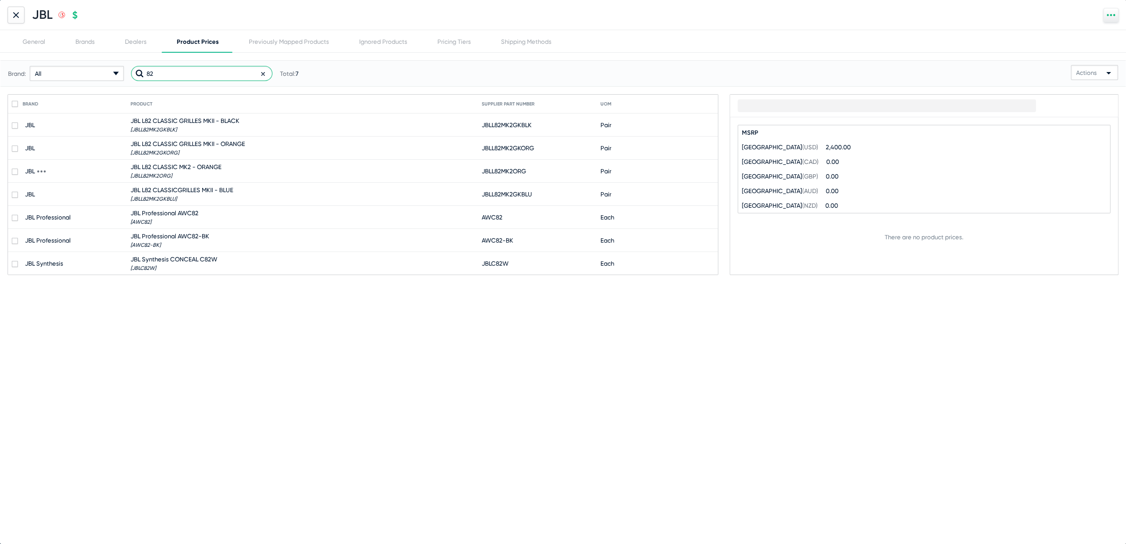
type input "82"
click at [177, 173] on span "[JBLL82MK2ORG]" at bounding box center [176, 176] width 91 height 6
checkbox input "true"
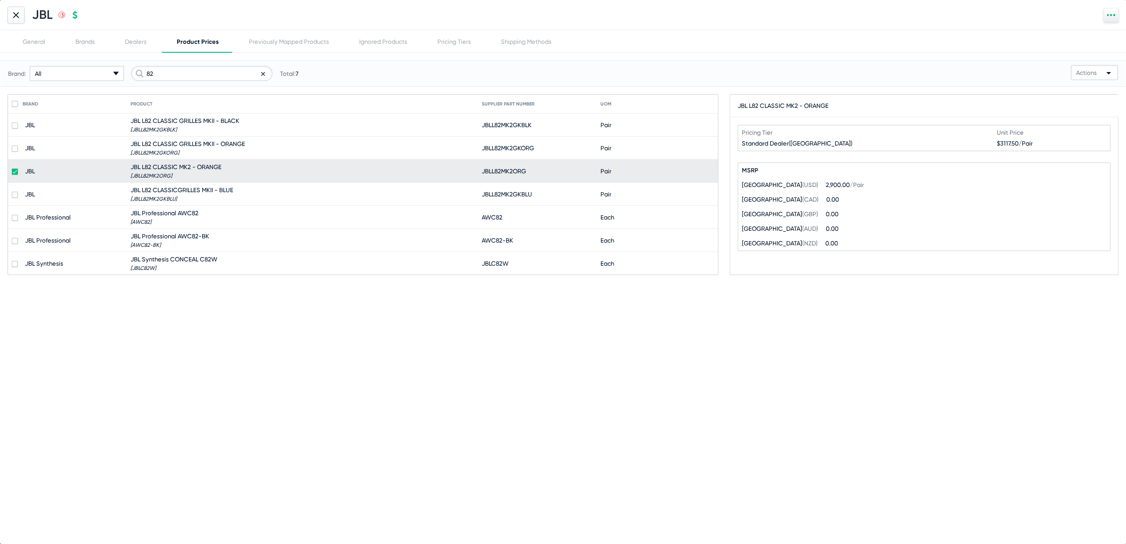
click at [19, 11] on div at bounding box center [16, 15] width 17 height 17
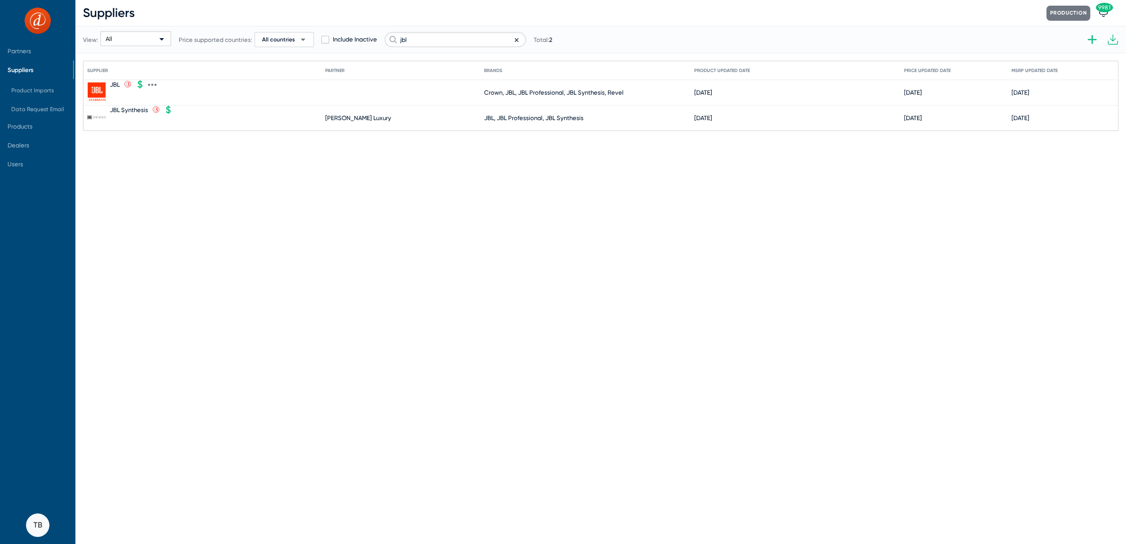
click at [153, 86] on icon at bounding box center [152, 85] width 8 height 8
click at [174, 92] on button "Edit" at bounding box center [191, 90] width 87 height 19
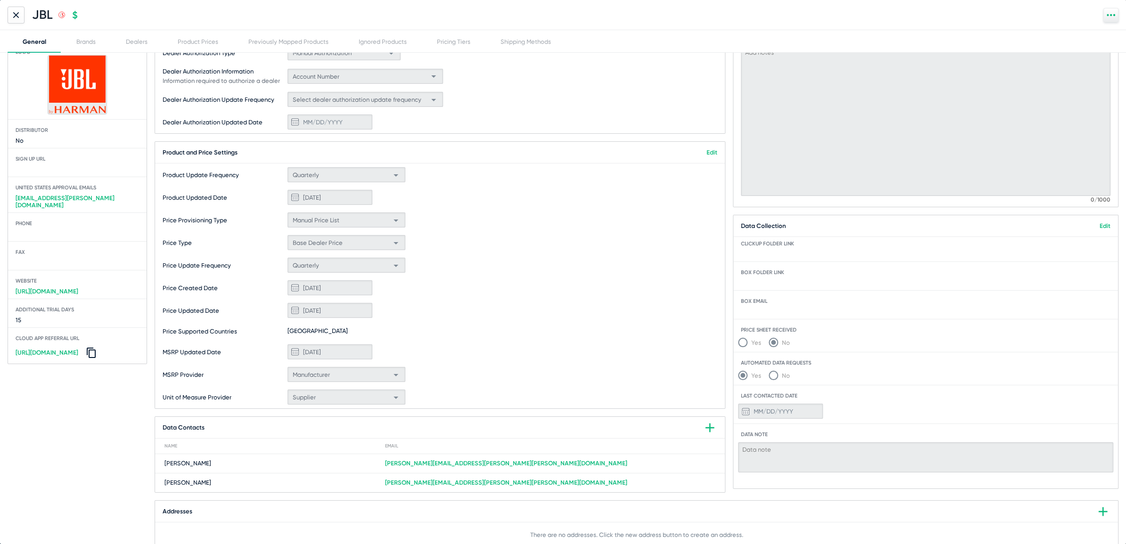
scroll to position [48, 0]
